Goal: Navigation & Orientation: Find specific page/section

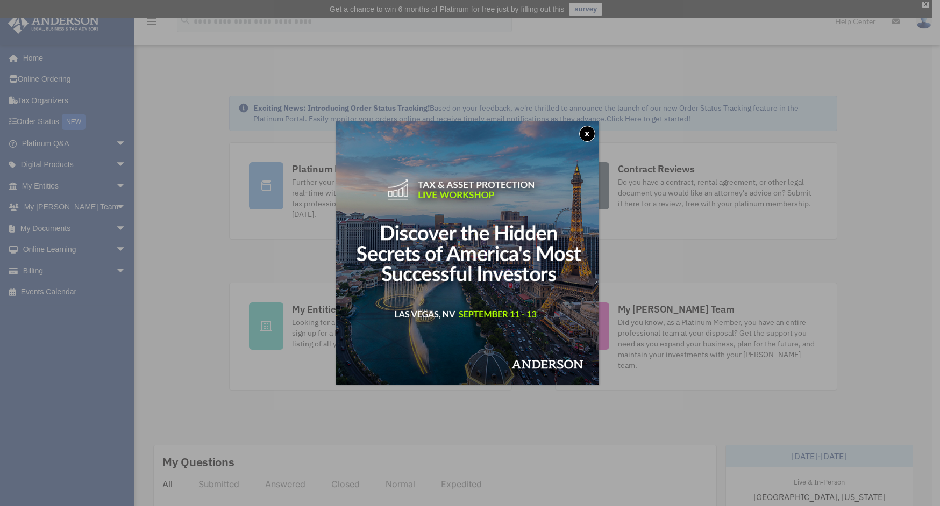
click at [590, 136] on button "x" at bounding box center [587, 134] width 16 height 16
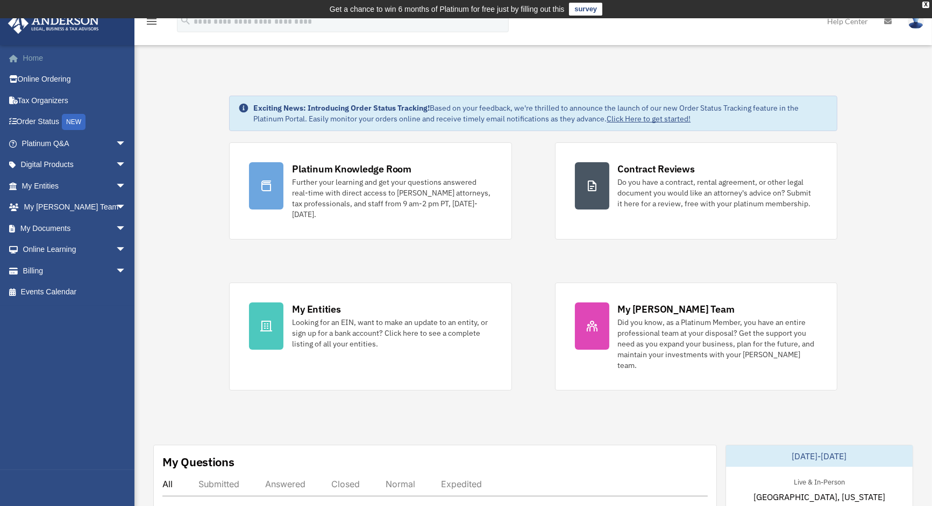
click at [35, 58] on link "Home" at bounding box center [75, 58] width 135 height 22
click at [39, 223] on link "My Documents arrow_drop_down" at bounding box center [75, 229] width 135 height 22
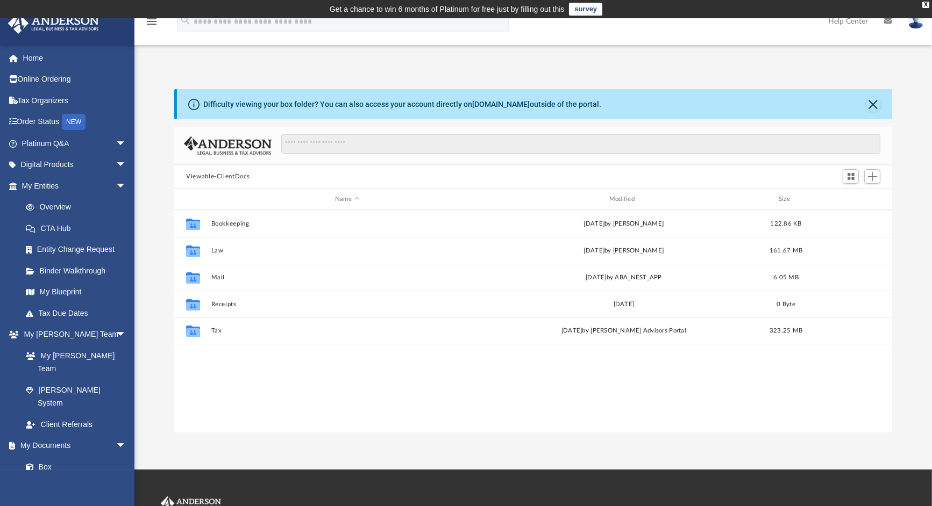
scroll to position [236, 710]
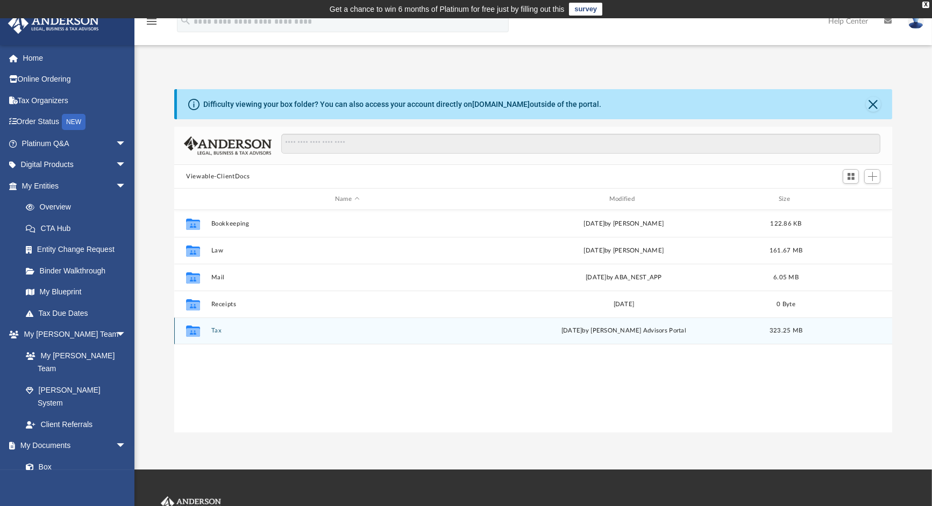
click at [195, 334] on icon "grid" at bounding box center [193, 331] width 14 height 11
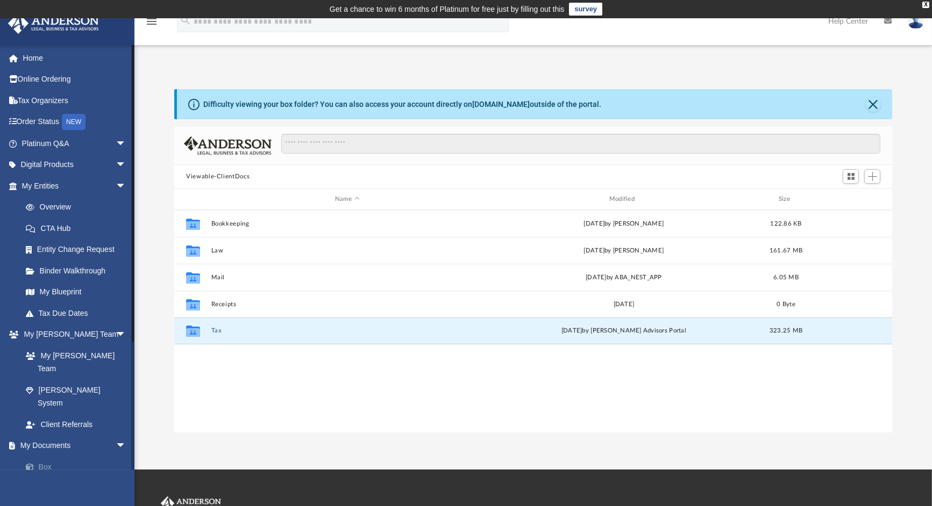
click at [44, 456] on link "Box" at bounding box center [78, 467] width 127 height 22
click at [32, 464] on span at bounding box center [35, 468] width 7 height 8
click at [67, 355] on link "My [PERSON_NAME] Team" at bounding box center [78, 362] width 127 height 34
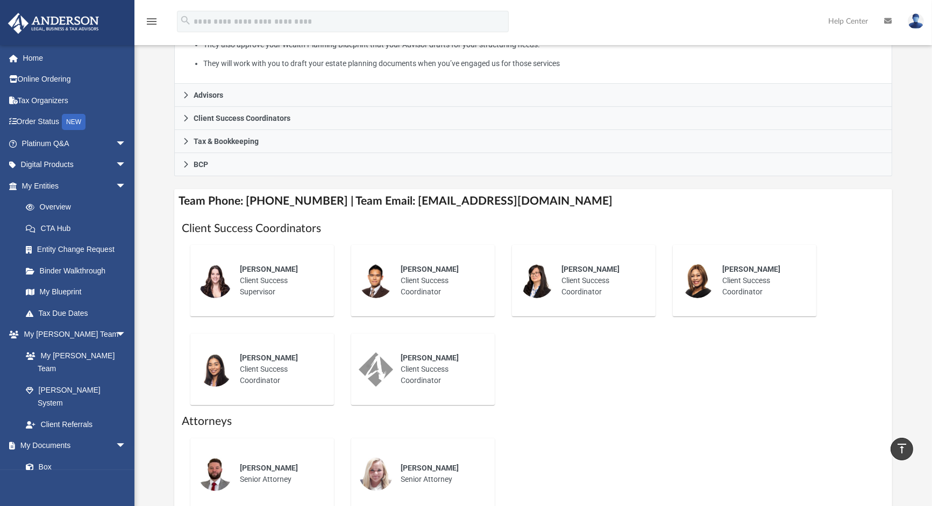
scroll to position [284, 0]
